Goal: Task Accomplishment & Management: Manage account settings

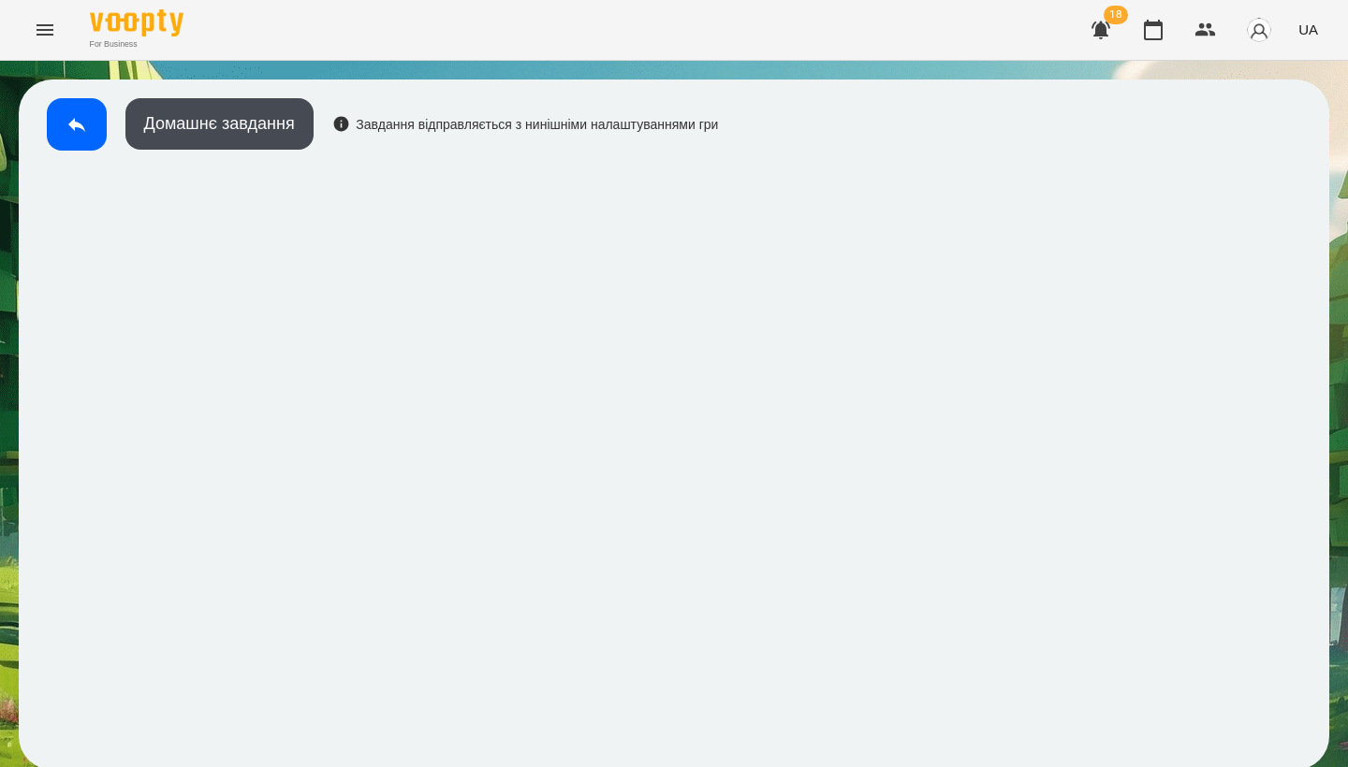
scroll to position [110, 0]
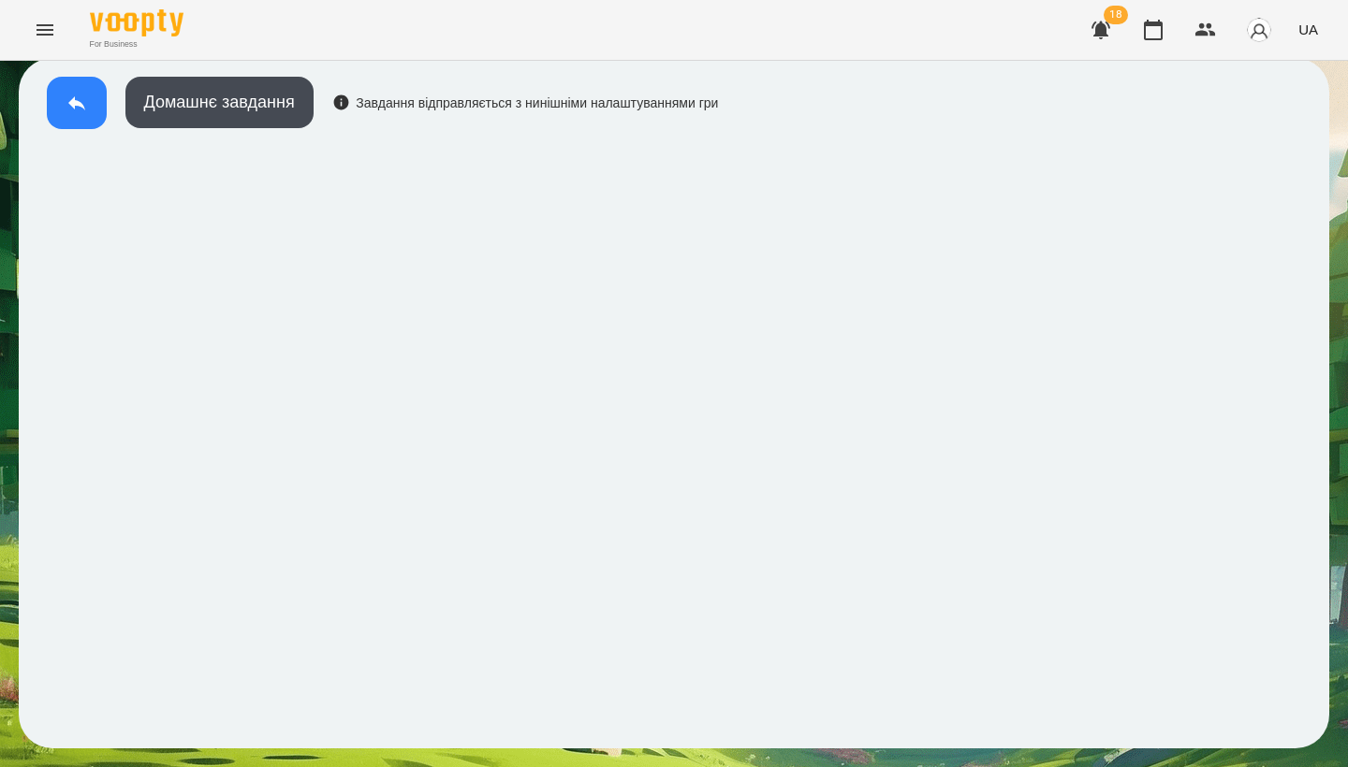
click at [64, 129] on button at bounding box center [77, 103] width 60 height 52
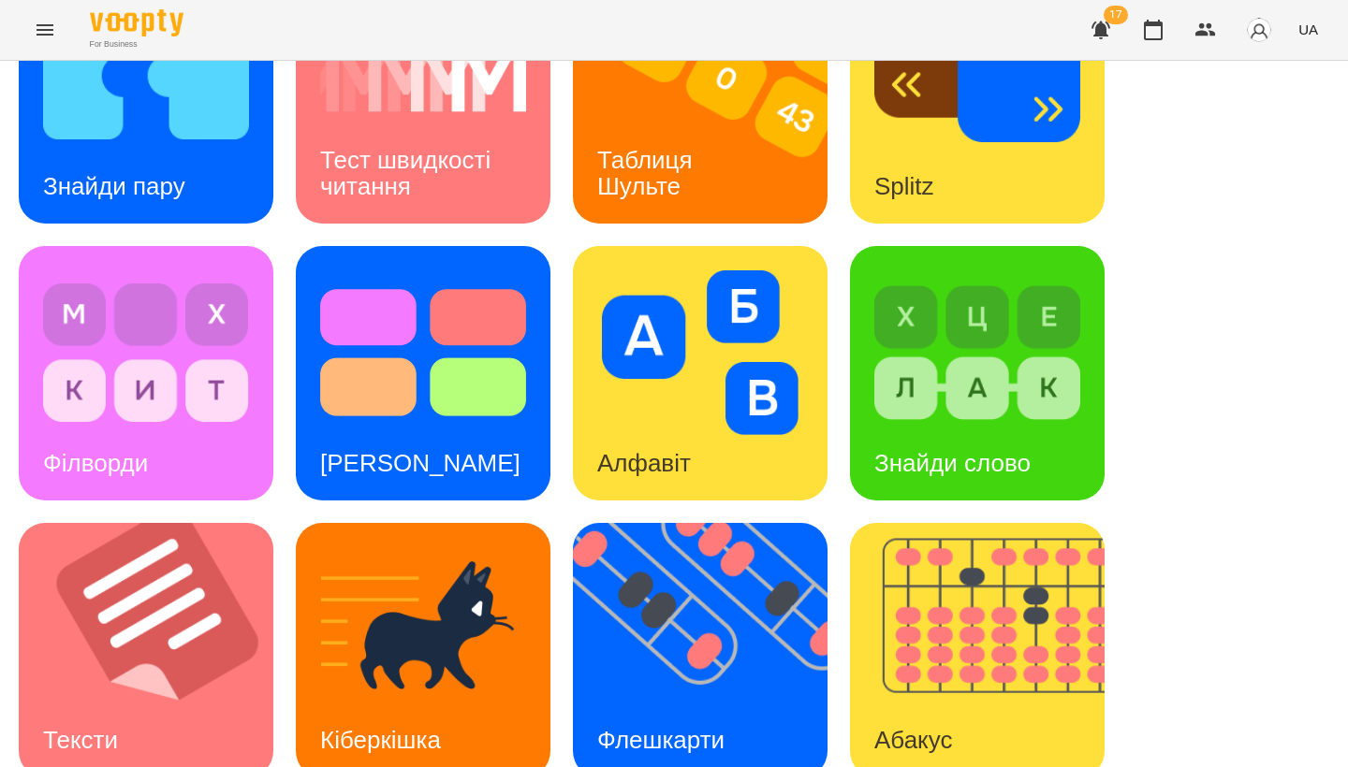
click at [36, 30] on icon "Menu" at bounding box center [45, 30] width 22 height 22
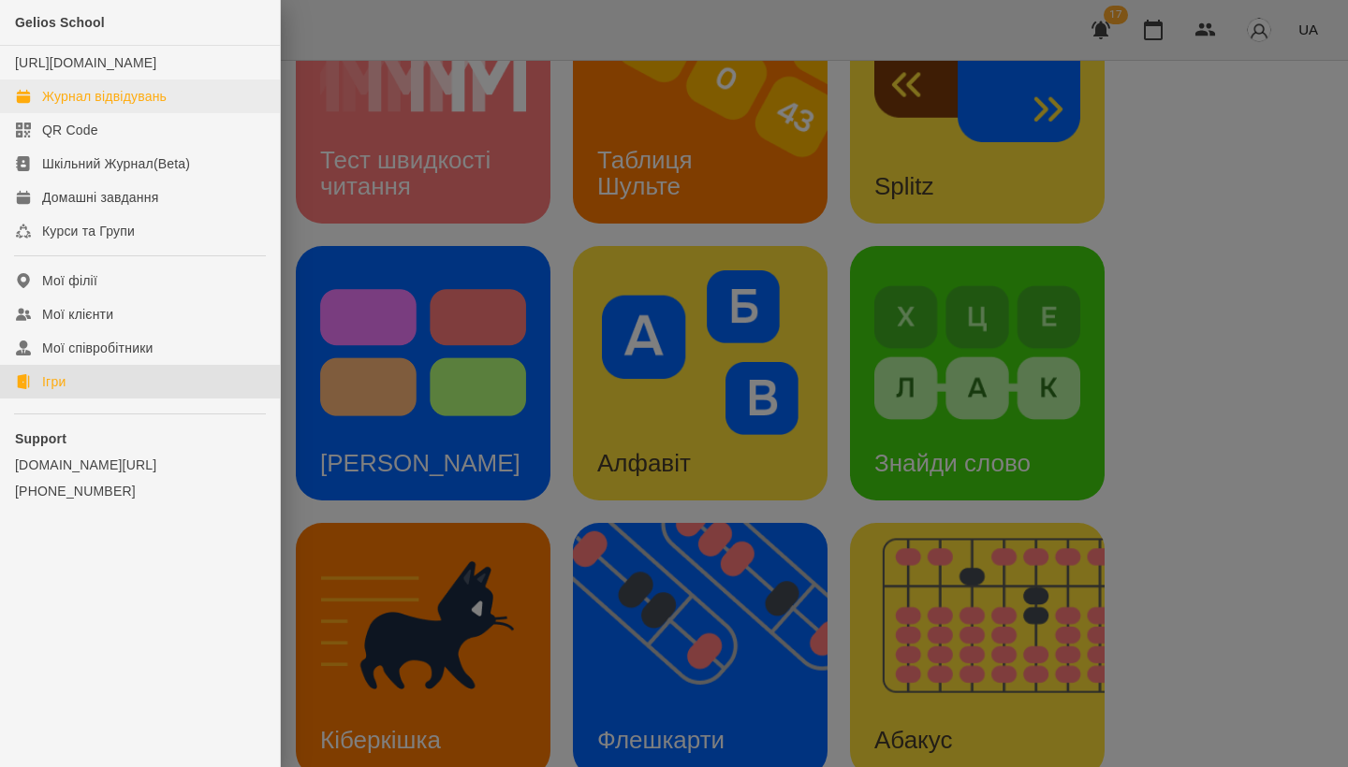
click at [122, 106] on div "Журнал відвідувань" at bounding box center [104, 96] width 124 height 19
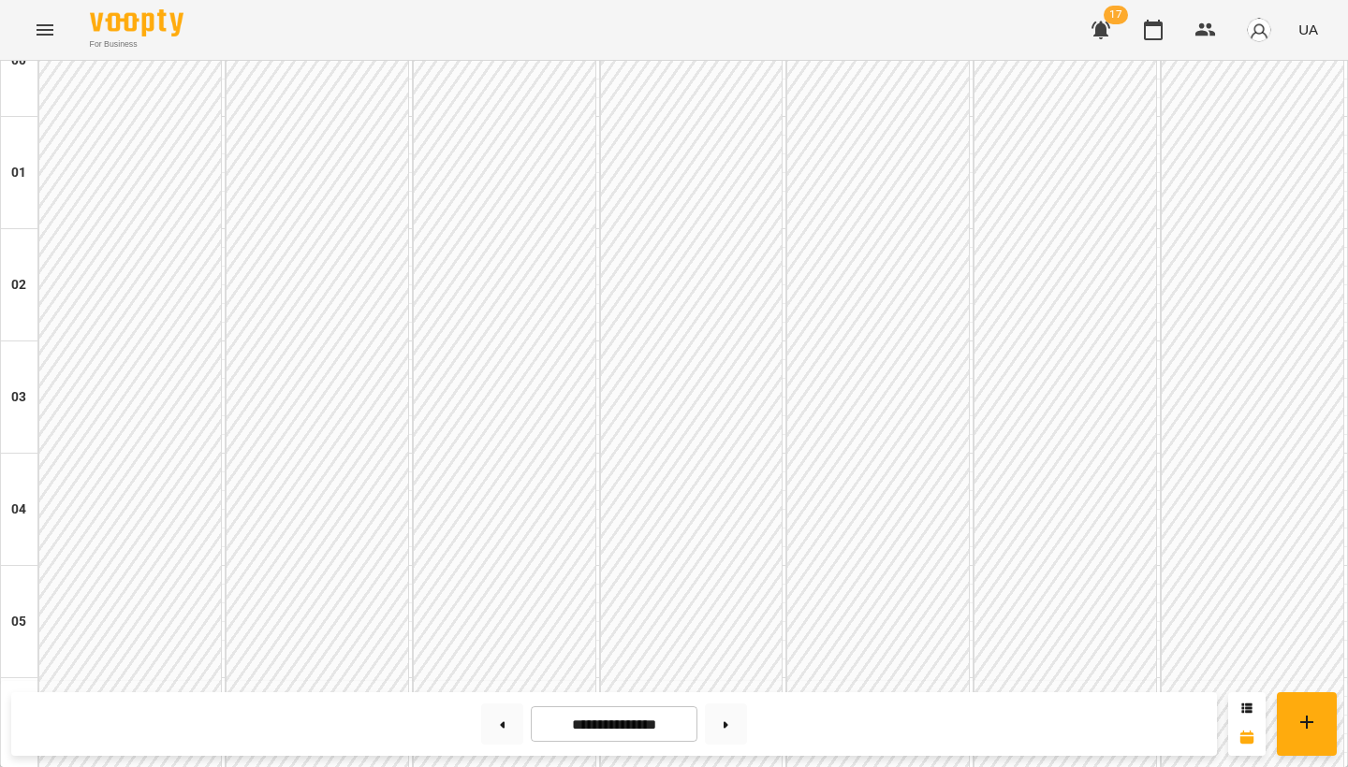
scroll to position [1871, 0]
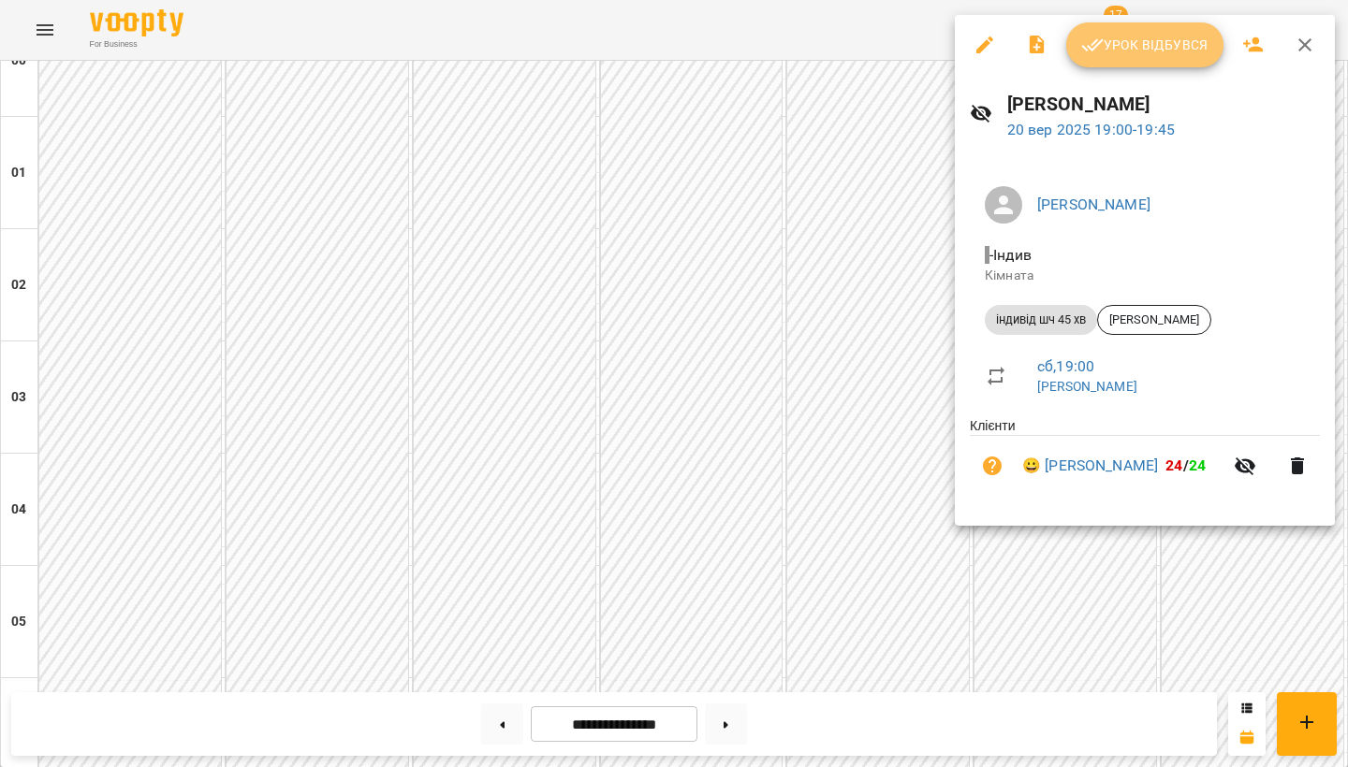
click at [1171, 45] on span "Урок відбувся" at bounding box center [1144, 45] width 127 height 22
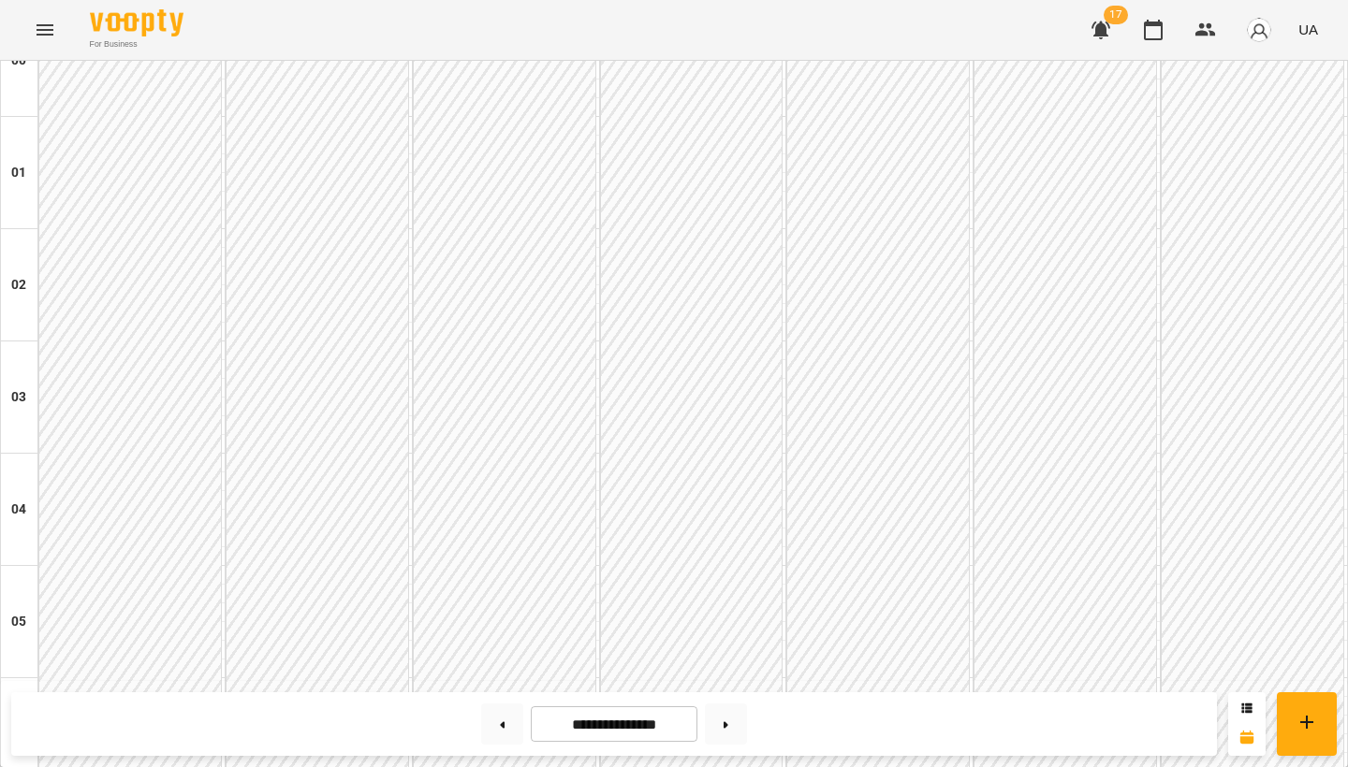
scroll to position [1950, 0]
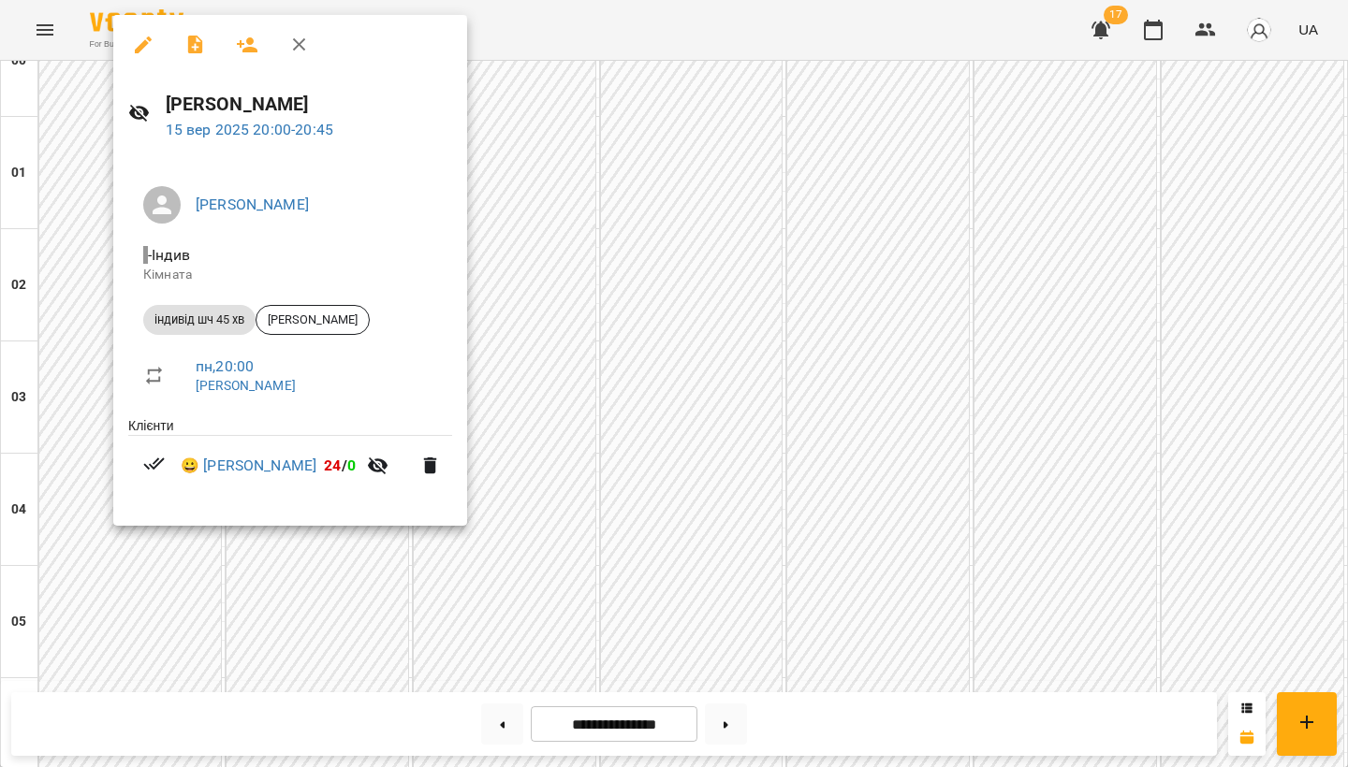
click at [638, 496] on div at bounding box center [674, 383] width 1348 height 767
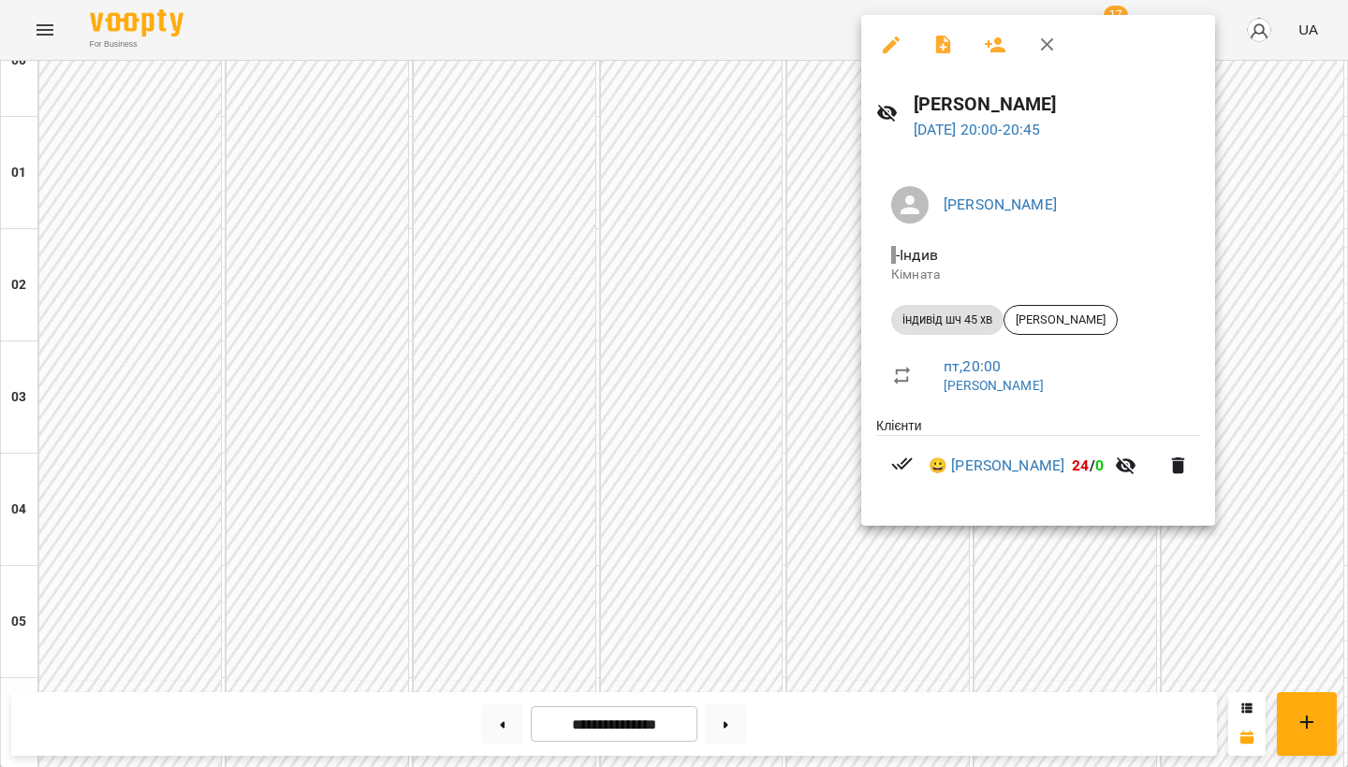
click at [781, 439] on div at bounding box center [674, 383] width 1348 height 767
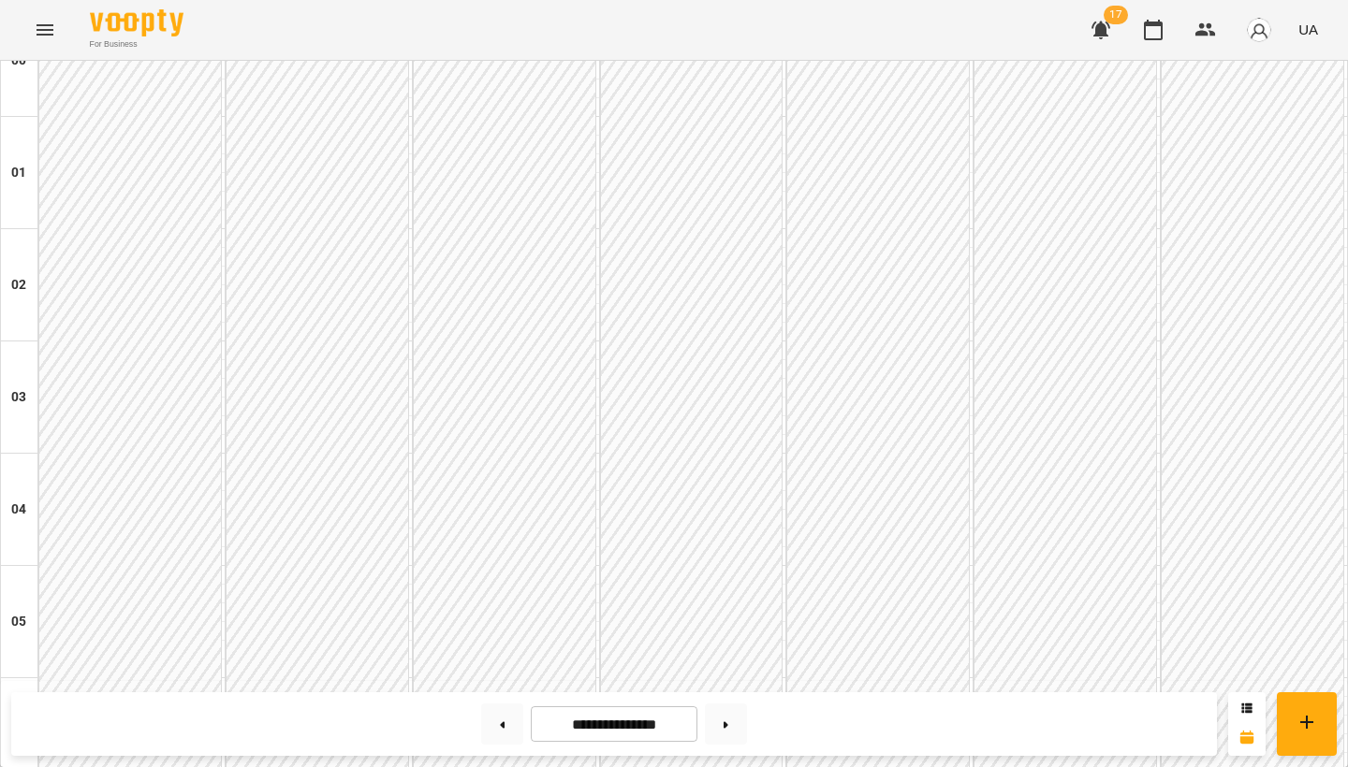
scroll to position [1748, 0]
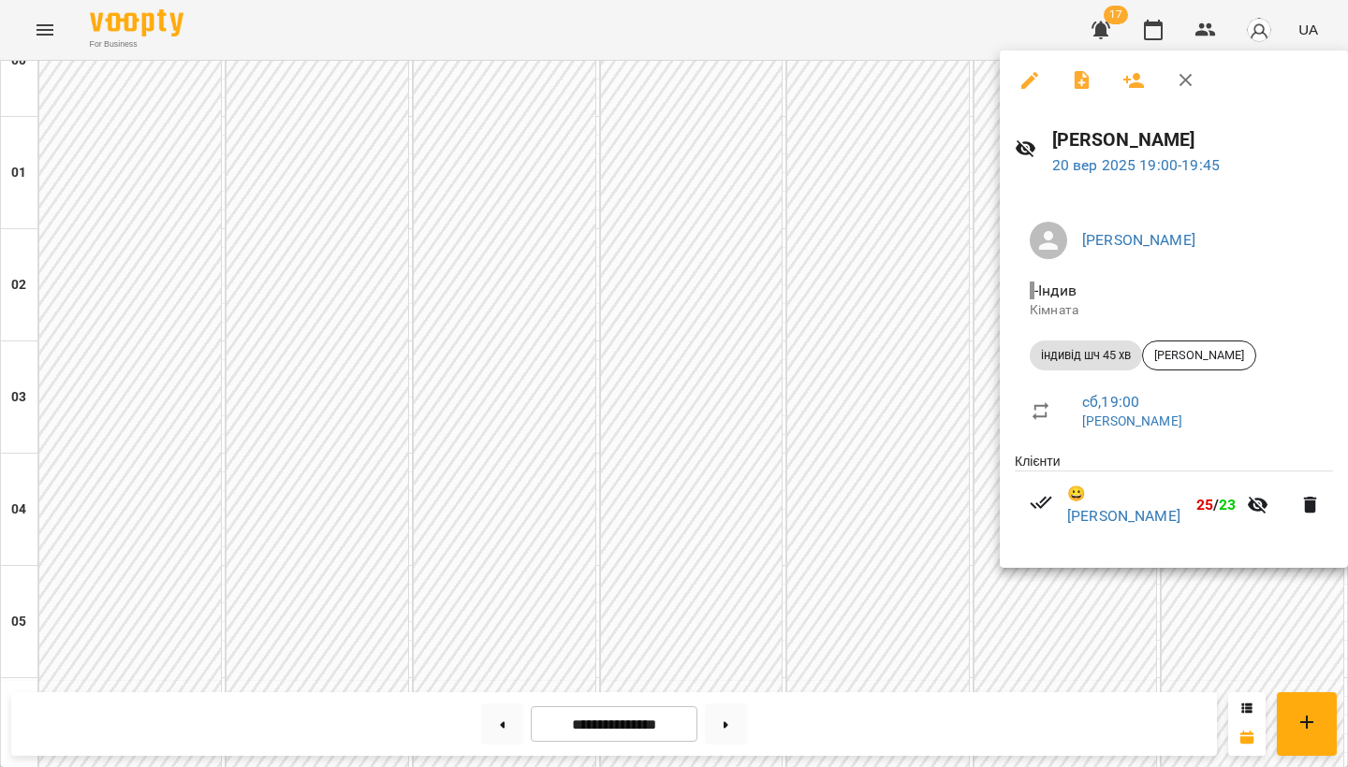
click at [1033, 89] on icon "button" at bounding box center [1029, 80] width 22 height 22
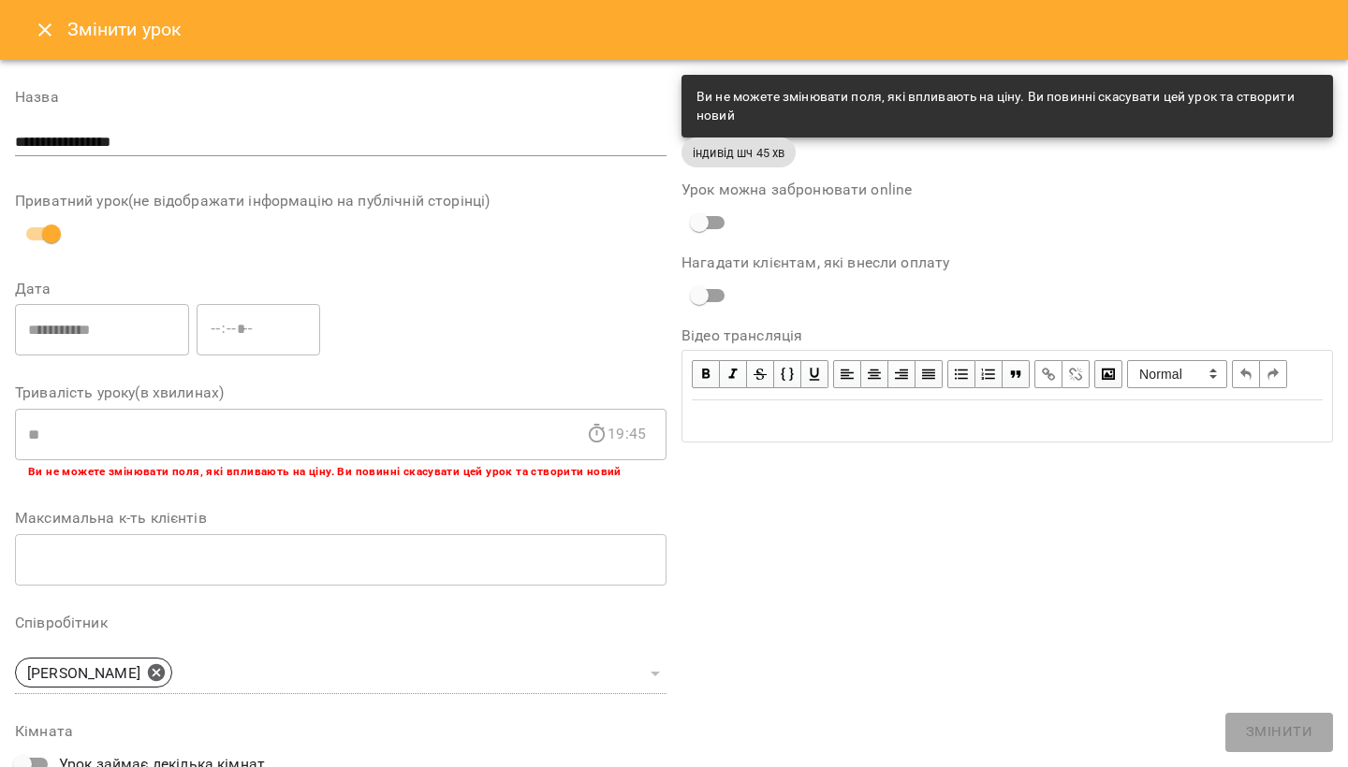
click at [45, 36] on icon "Close" at bounding box center [45, 30] width 22 height 22
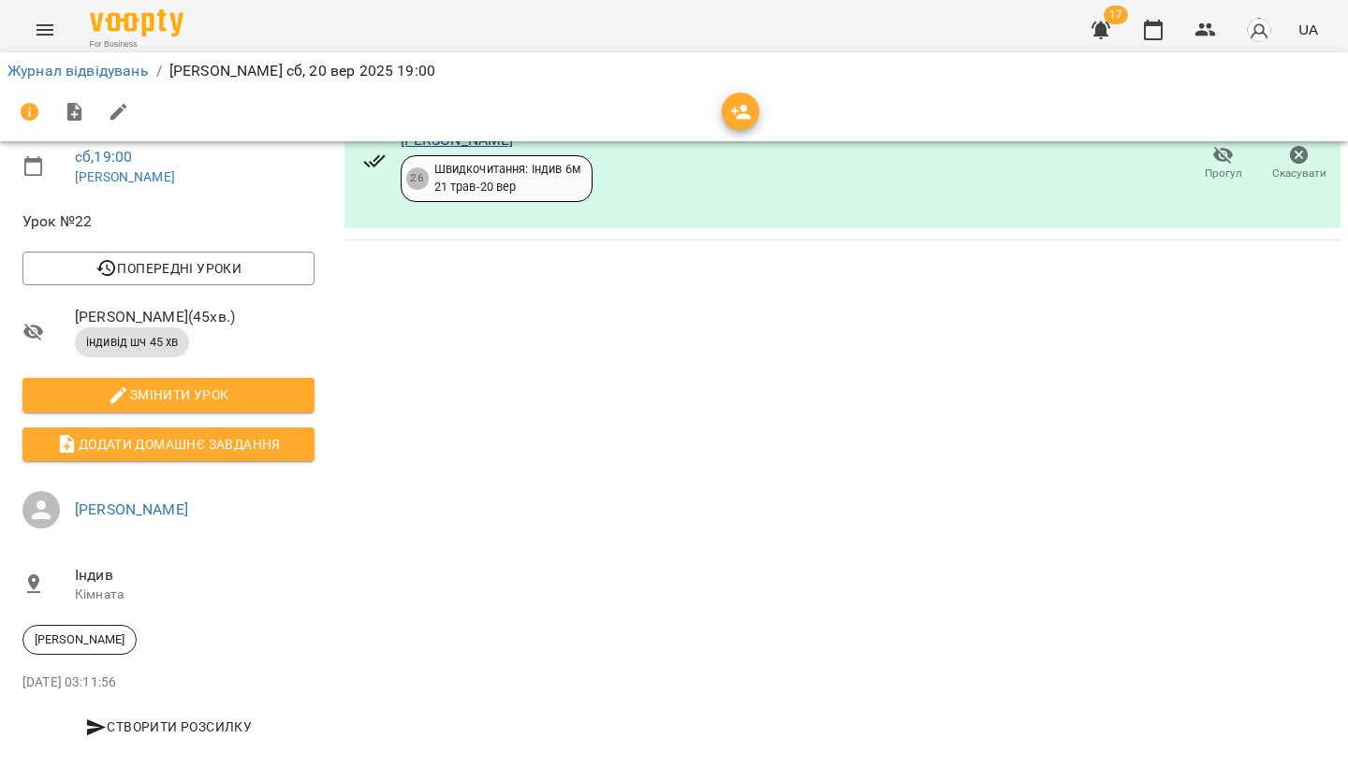
click at [481, 149] on link "[PERSON_NAME]" at bounding box center [457, 140] width 113 height 18
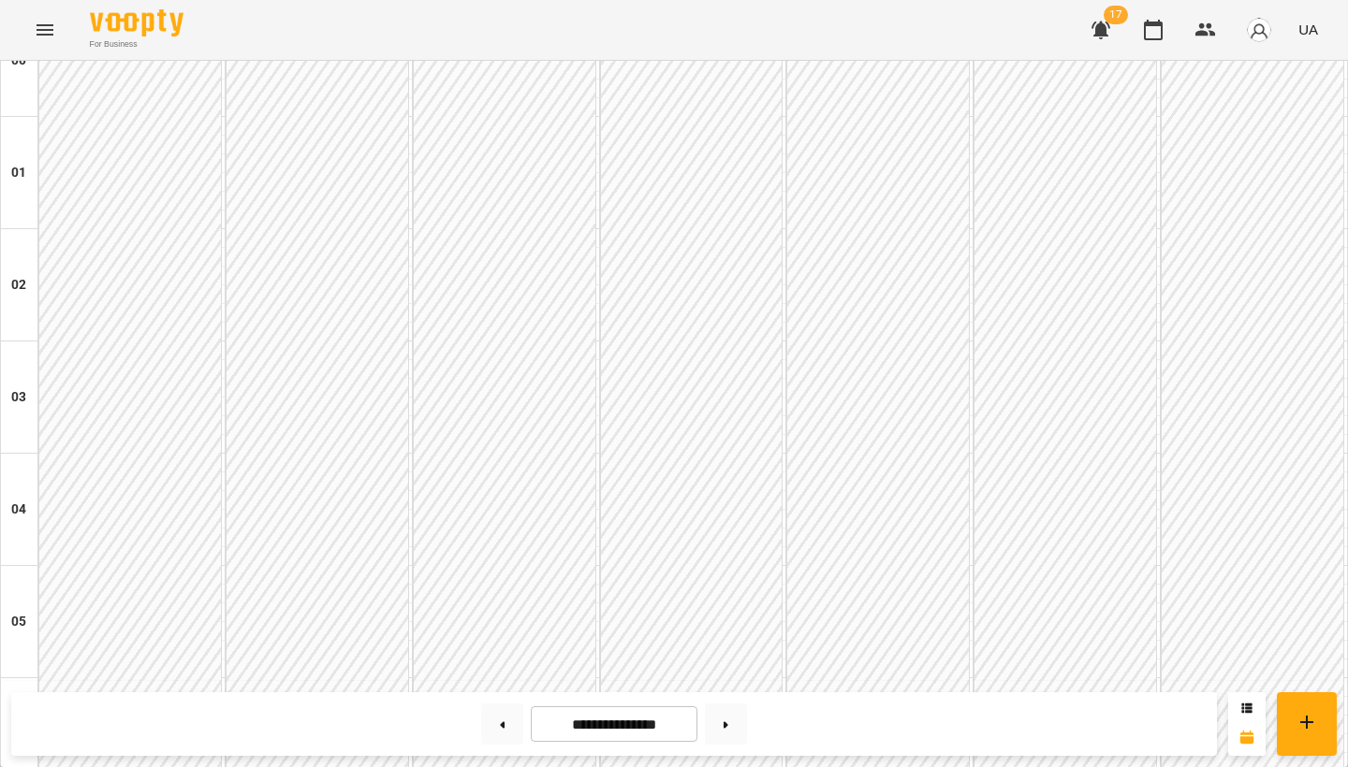
scroll to position [423, 0]
click at [738, 716] on button at bounding box center [726, 724] width 42 height 41
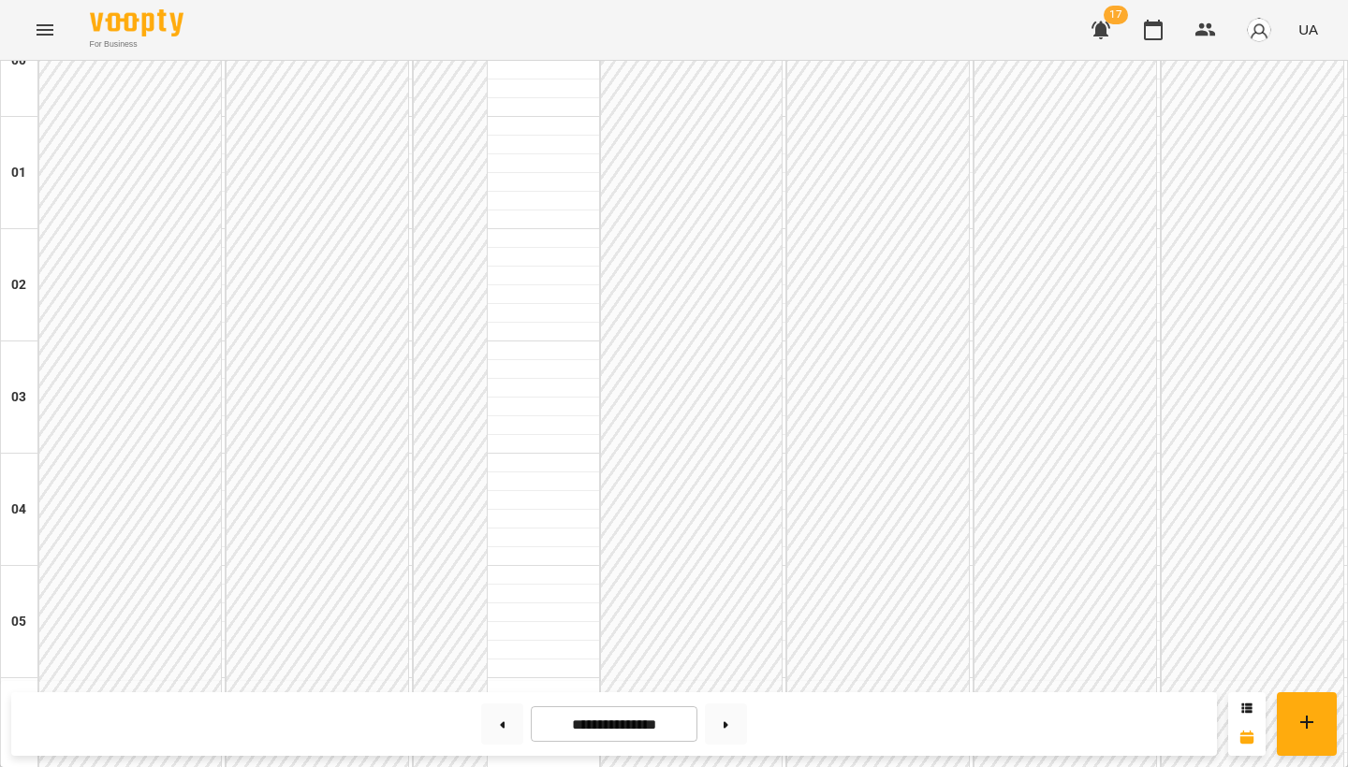
scroll to position [1989, 0]
click at [497, 730] on button at bounding box center [502, 724] width 42 height 41
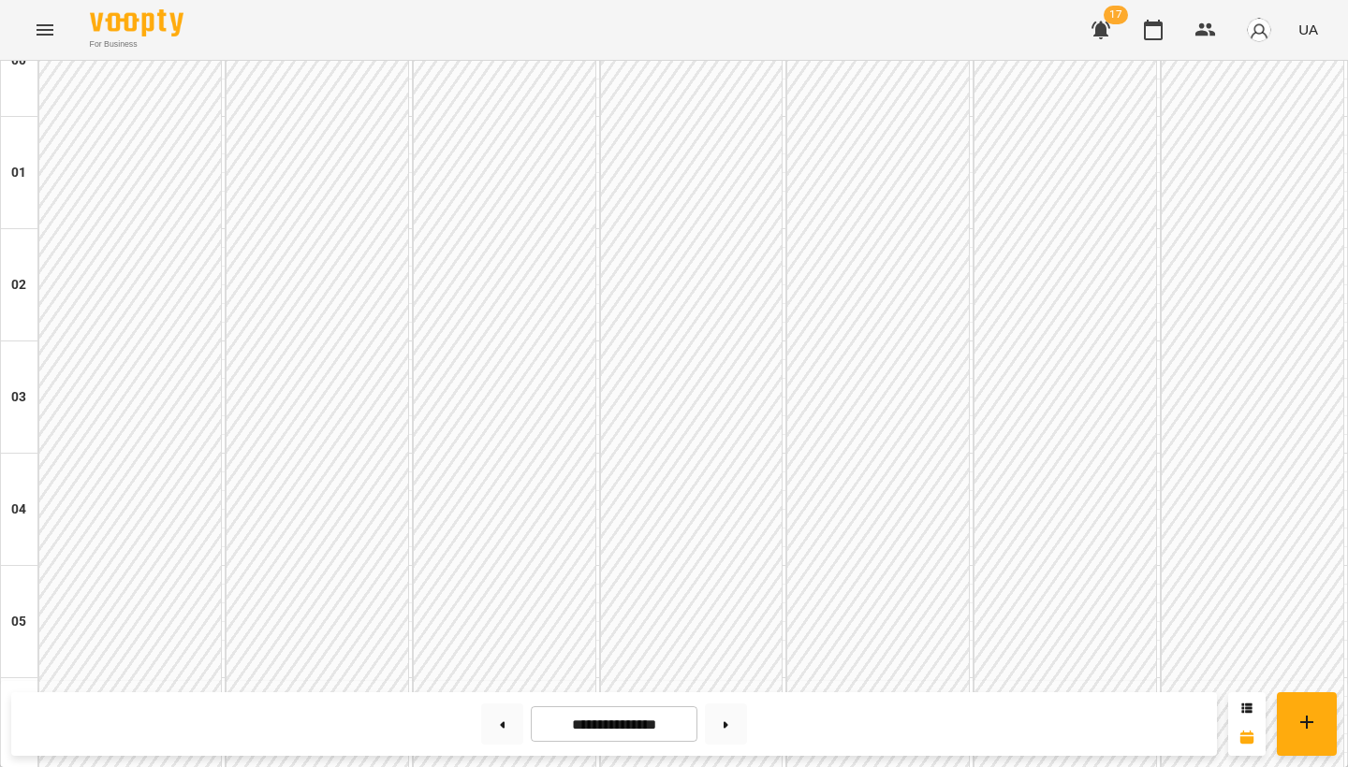
scroll to position [1196, 0]
click at [737, 726] on button at bounding box center [726, 724] width 42 height 41
type input "**********"
